Goal: Information Seeking & Learning: Learn about a topic

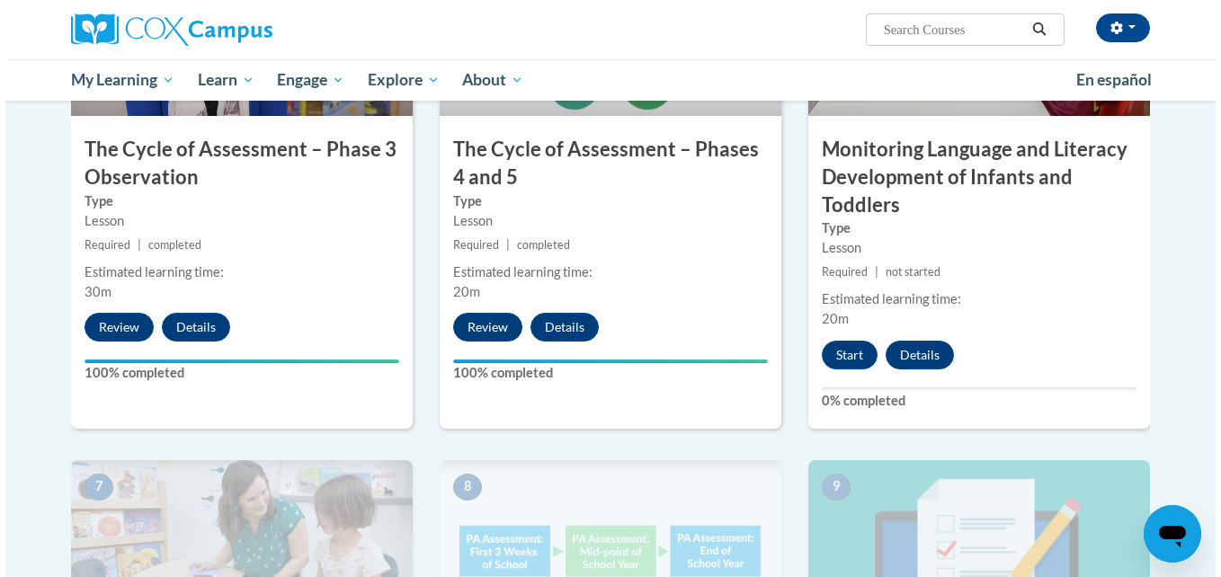
scroll to position [1074, 0]
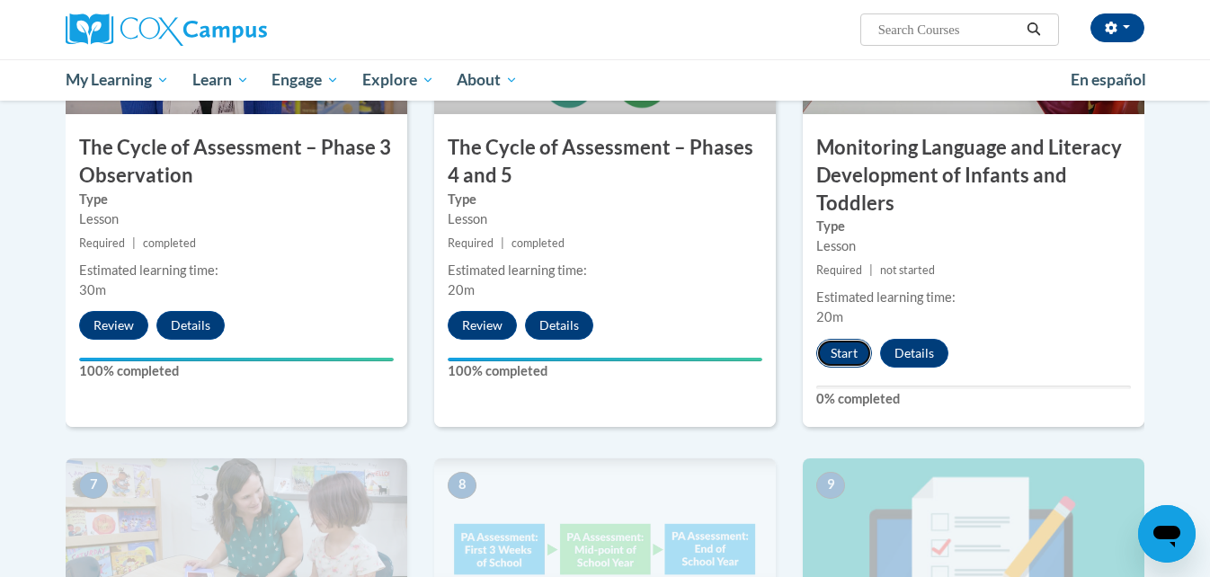
click at [835, 362] on button "Start" at bounding box center [845, 353] width 56 height 29
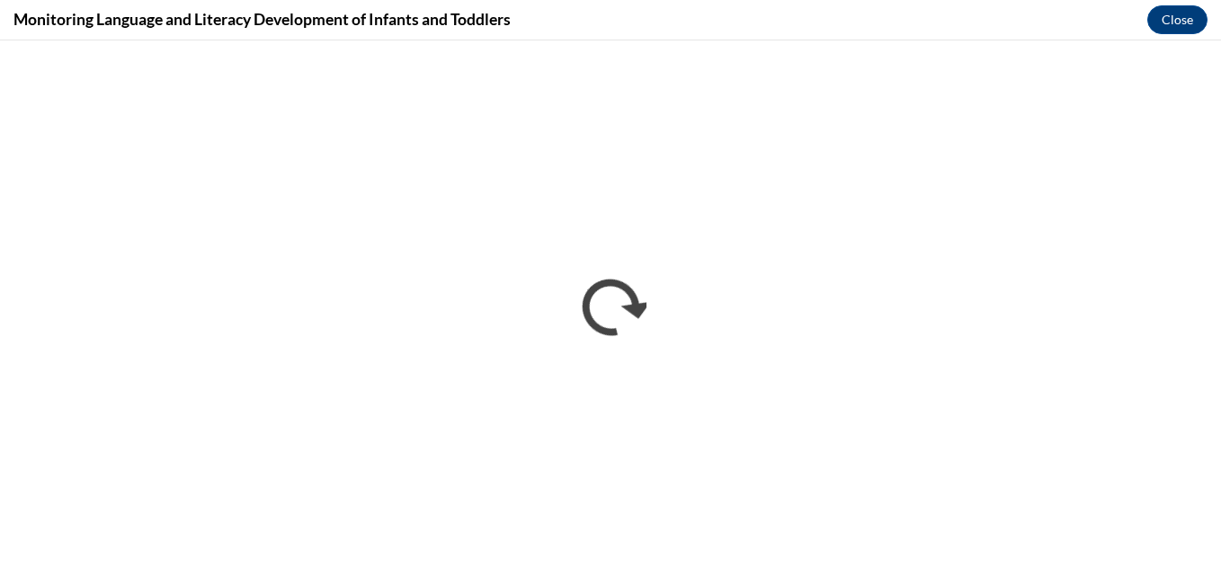
scroll to position [0, 0]
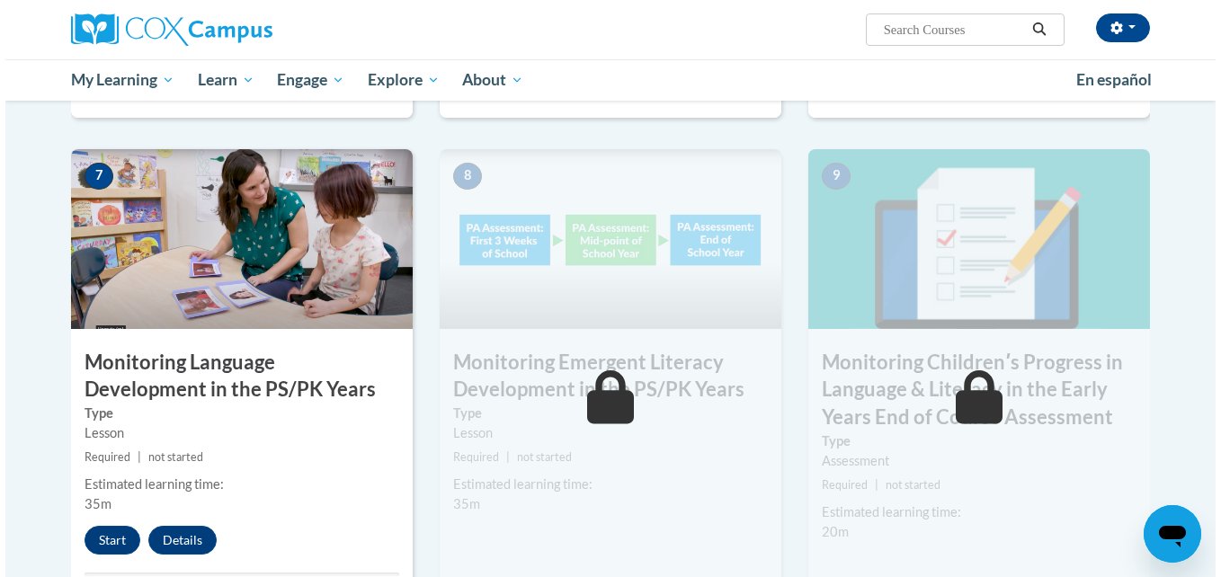
scroll to position [1384, 0]
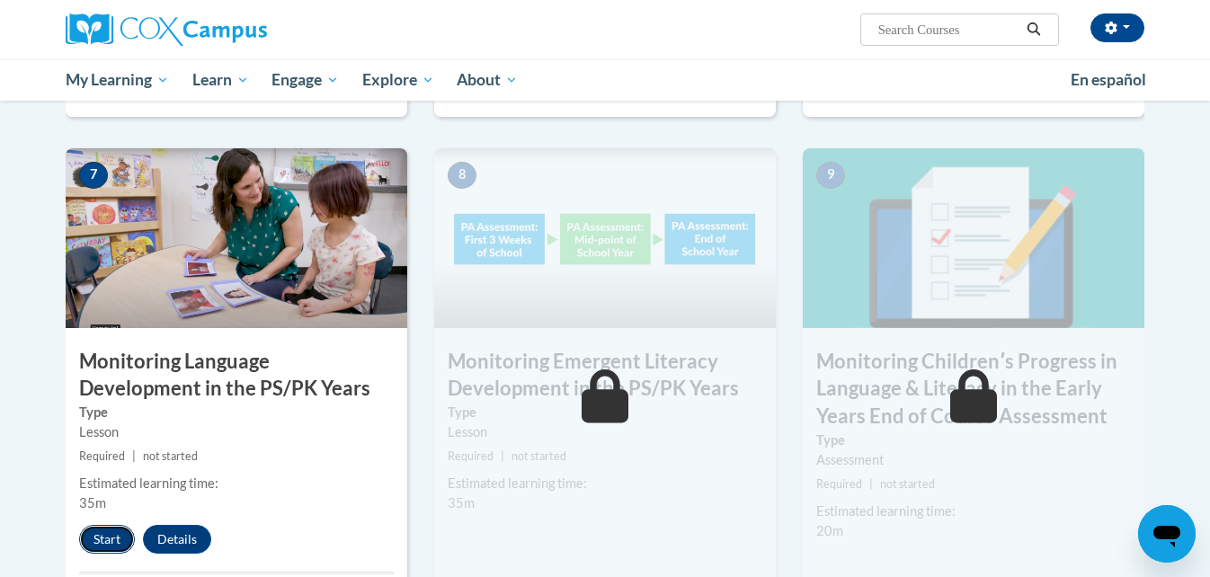
click at [110, 538] on button "Start" at bounding box center [107, 539] width 56 height 29
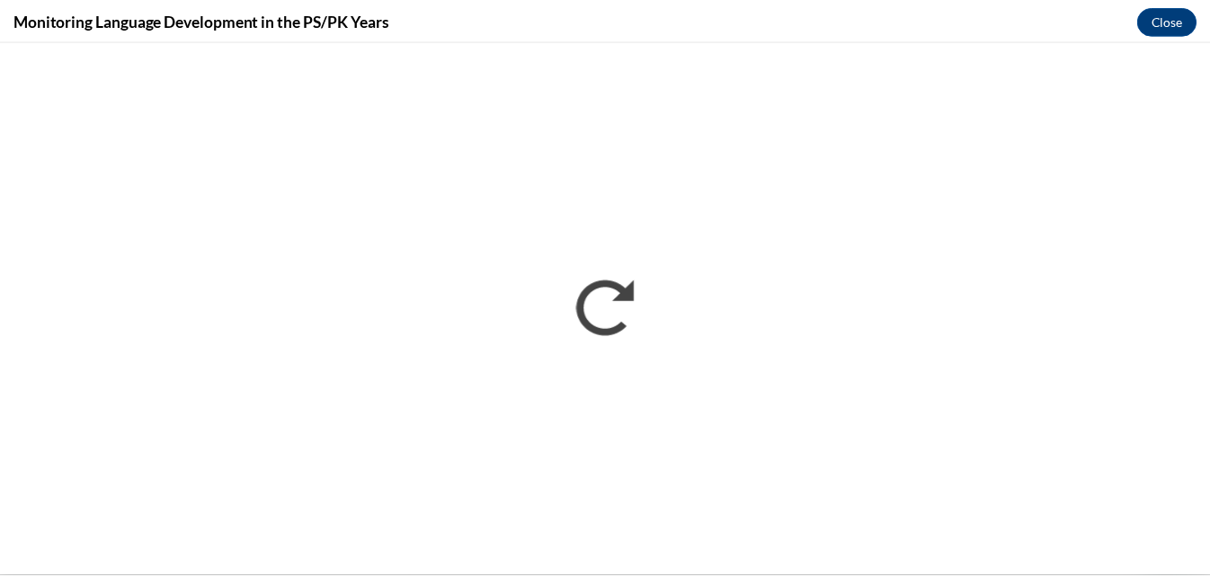
scroll to position [0, 0]
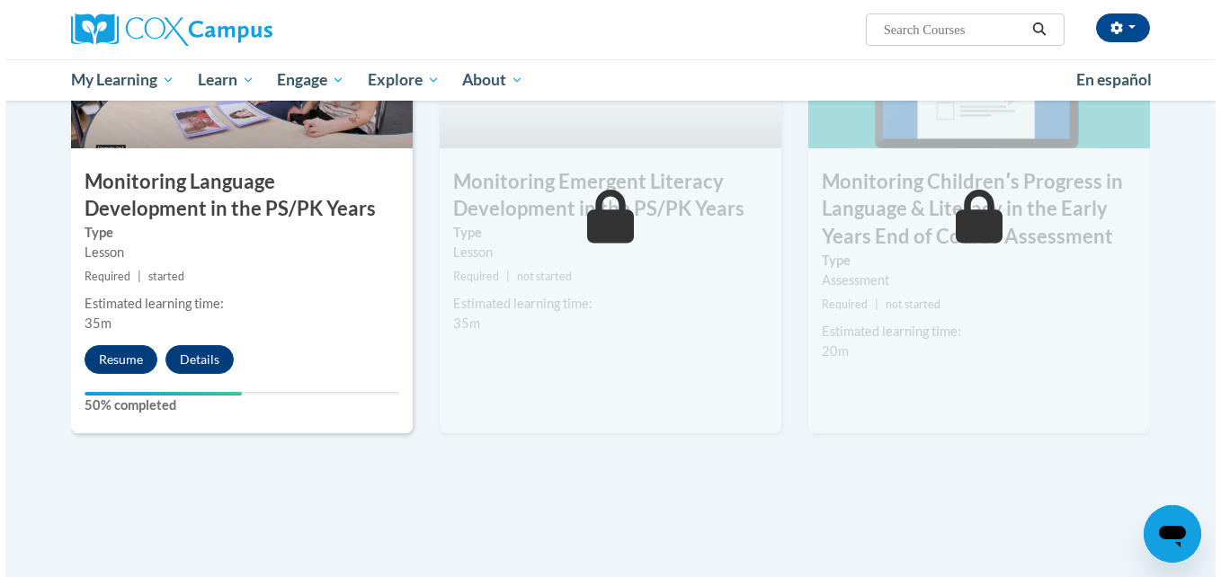
scroll to position [1565, 0]
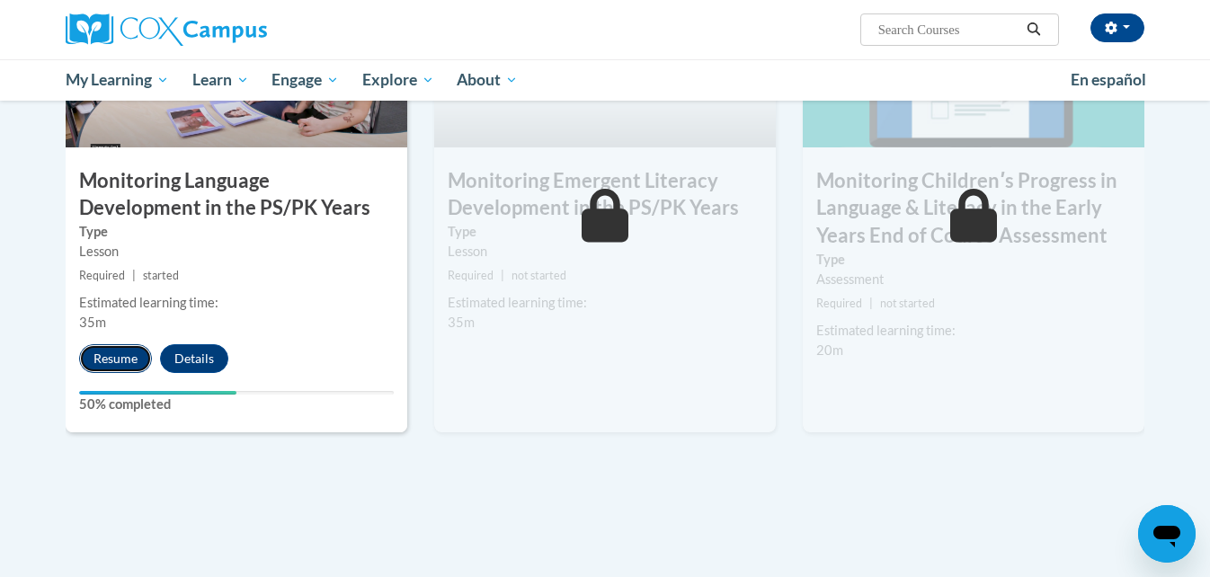
click at [112, 355] on button "Resume" at bounding box center [115, 358] width 73 height 29
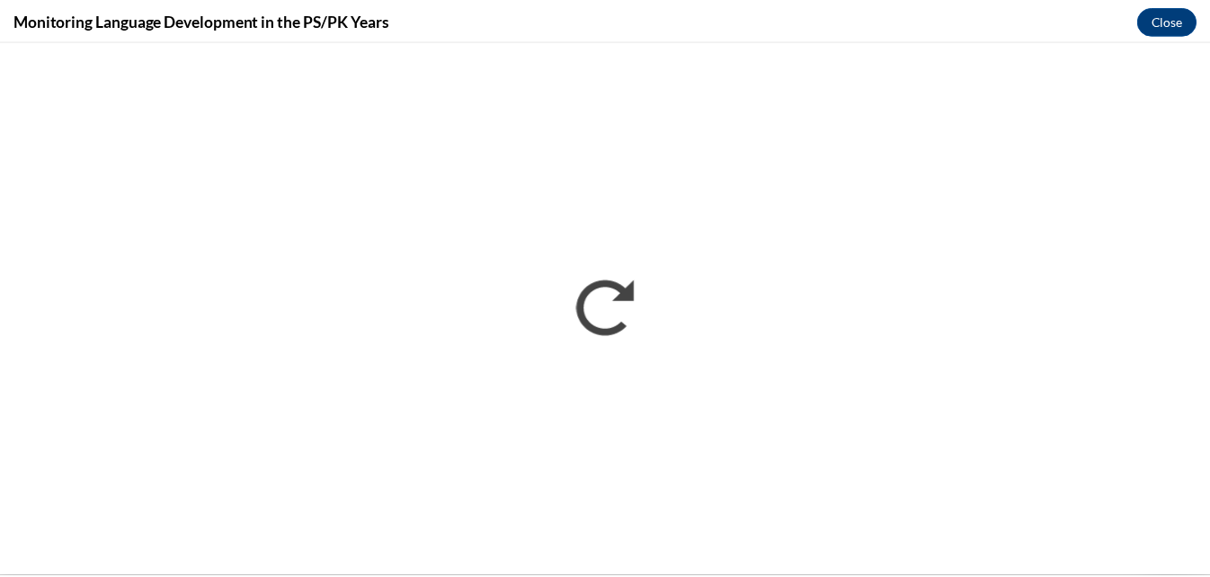
scroll to position [0, 0]
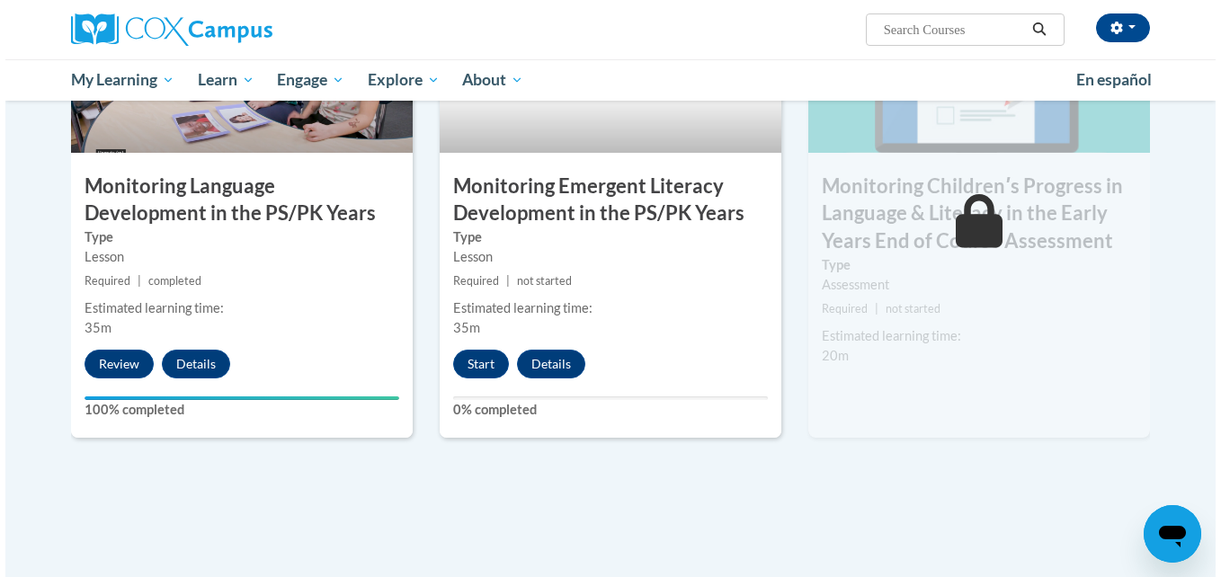
scroll to position [1559, 0]
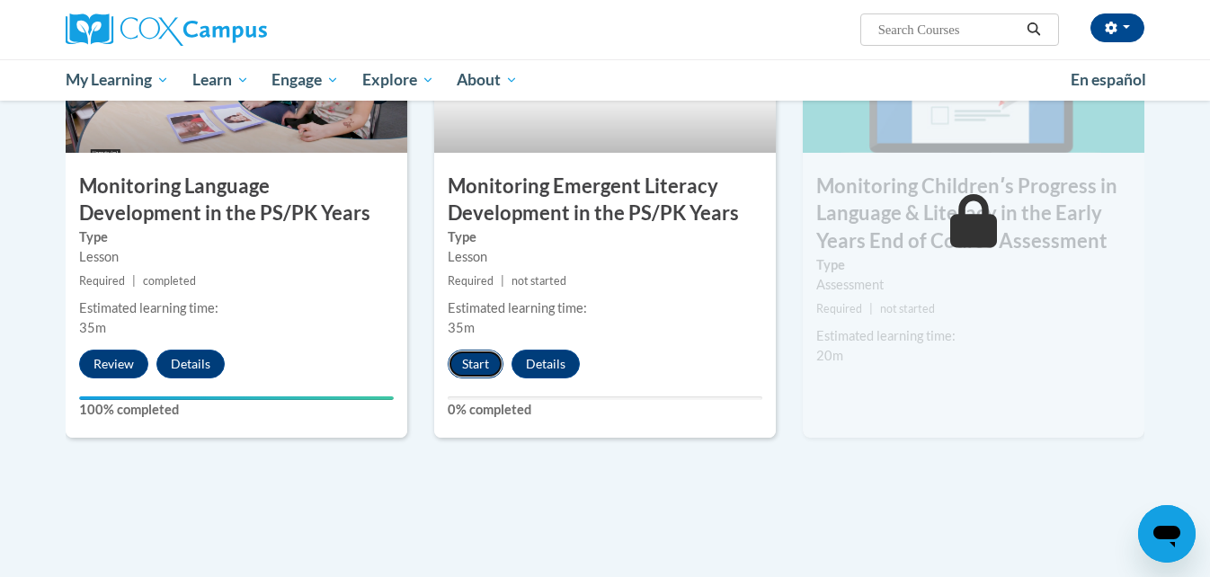
click at [485, 368] on button "Start" at bounding box center [476, 364] width 56 height 29
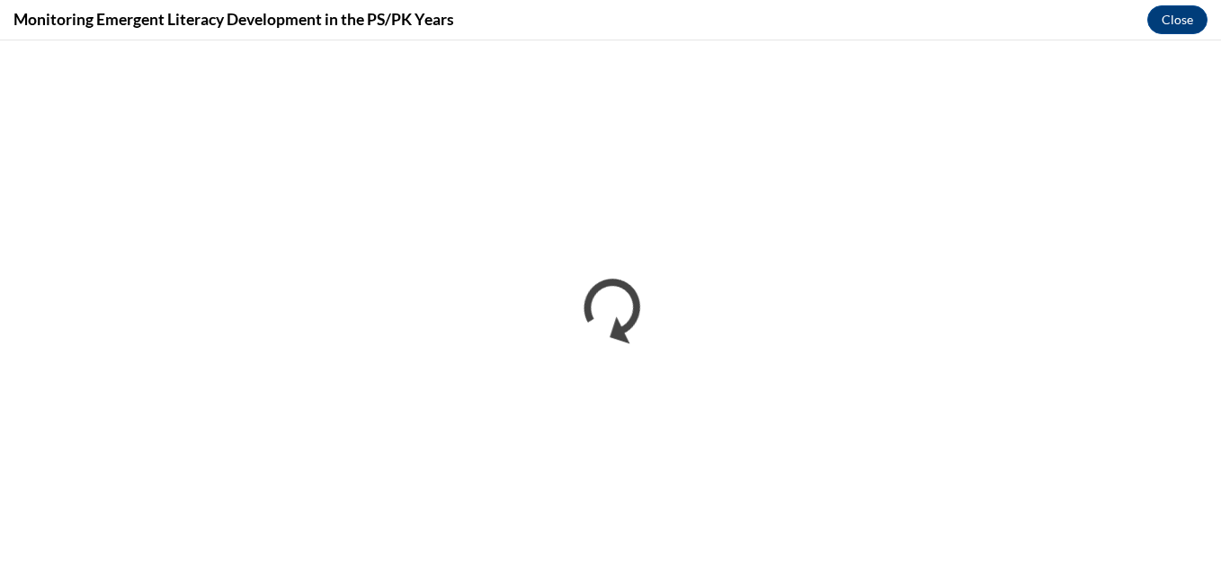
scroll to position [0, 0]
